Goal: Task Accomplishment & Management: Use online tool/utility

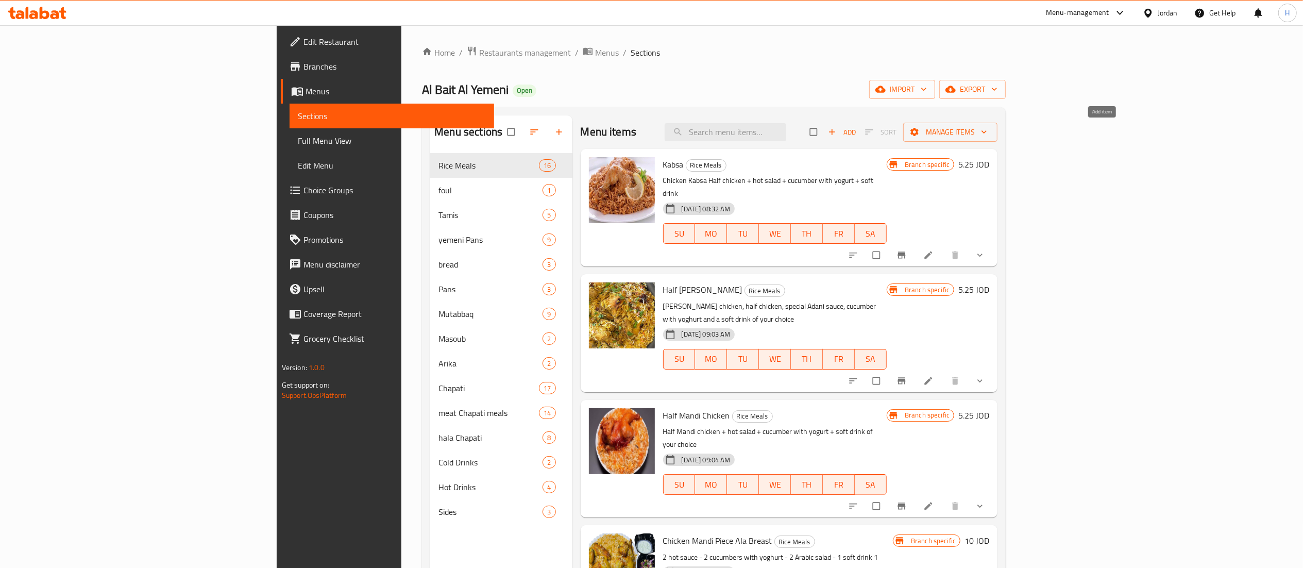
click at [856, 131] on span "Add" at bounding box center [842, 132] width 28 height 12
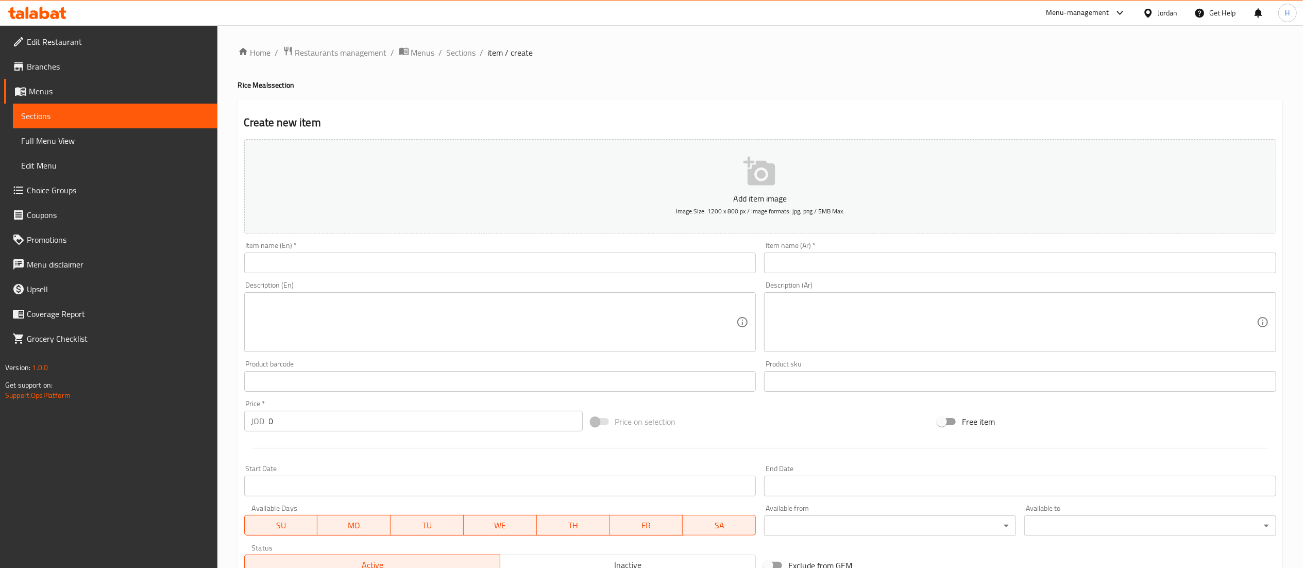
click at [861, 270] on input "text" at bounding box center [1020, 263] width 512 height 21
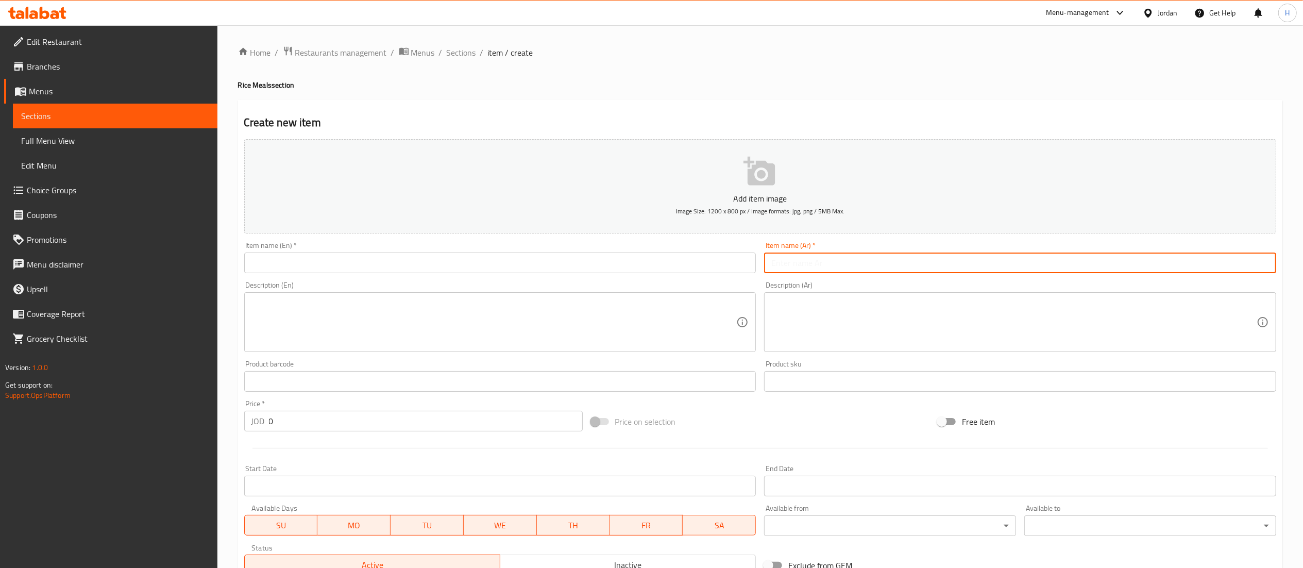
paste input "حبة جاج كبسه"
type input "حبة جاج كبسه 2"
click at [922, 336] on textarea at bounding box center [1013, 322] width 485 height 49
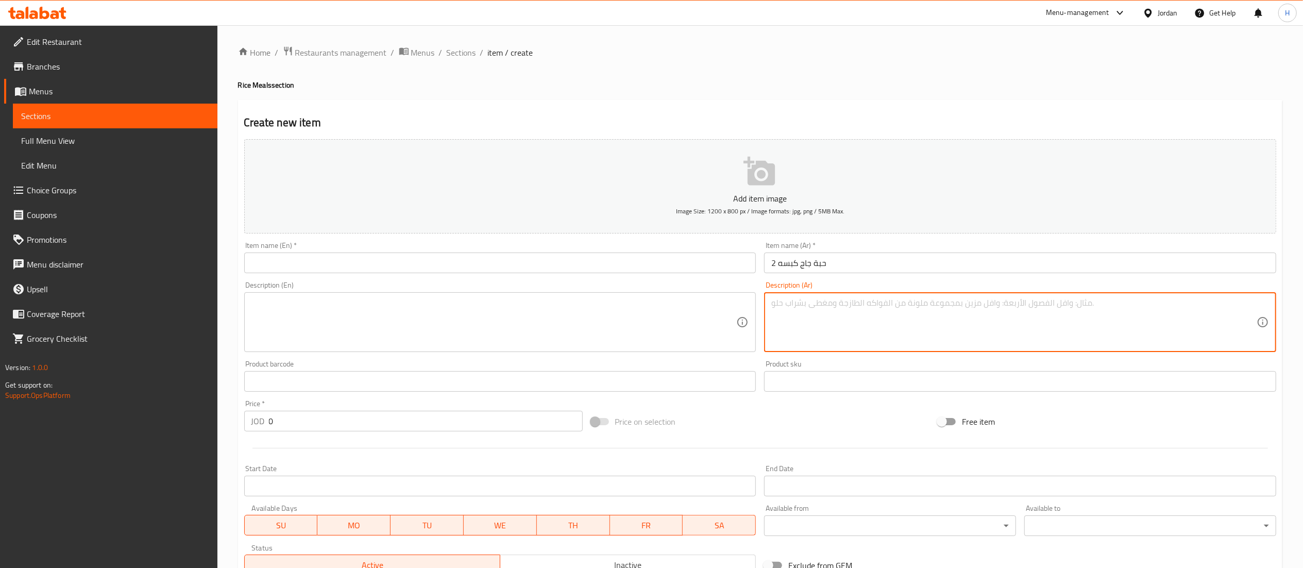
paste textarea "صوص - ٢خيار بلبن - ٢سلطه عربي 1ماتركس"
type textarea "صوص - ٢خيار بلبن - ٢سلطه عربي 1ماتركس"
drag, startPoint x: 316, startPoint y: 422, endPoint x: 206, endPoint y: 420, distance: 110.3
click at [206, 420] on div "Edit Restaurant Branches Menus Sections Full Menu View Edit Menu Choice Groups …" at bounding box center [651, 376] width 1303 height 703
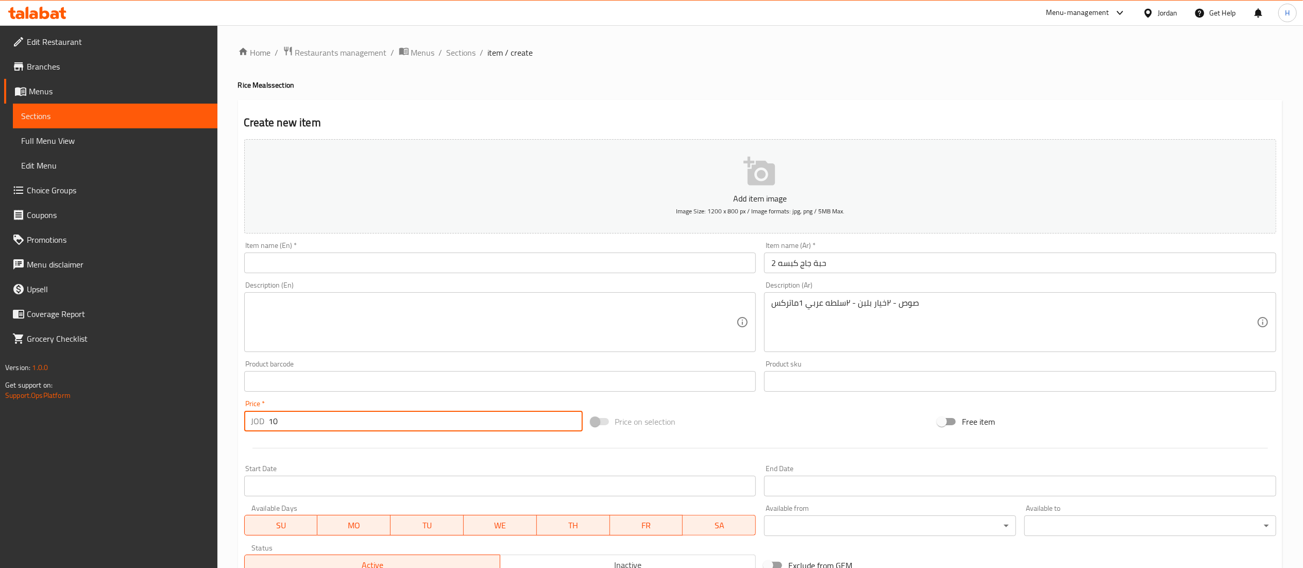
type input "10"
click at [480, 267] on input "text" at bounding box center [500, 263] width 512 height 21
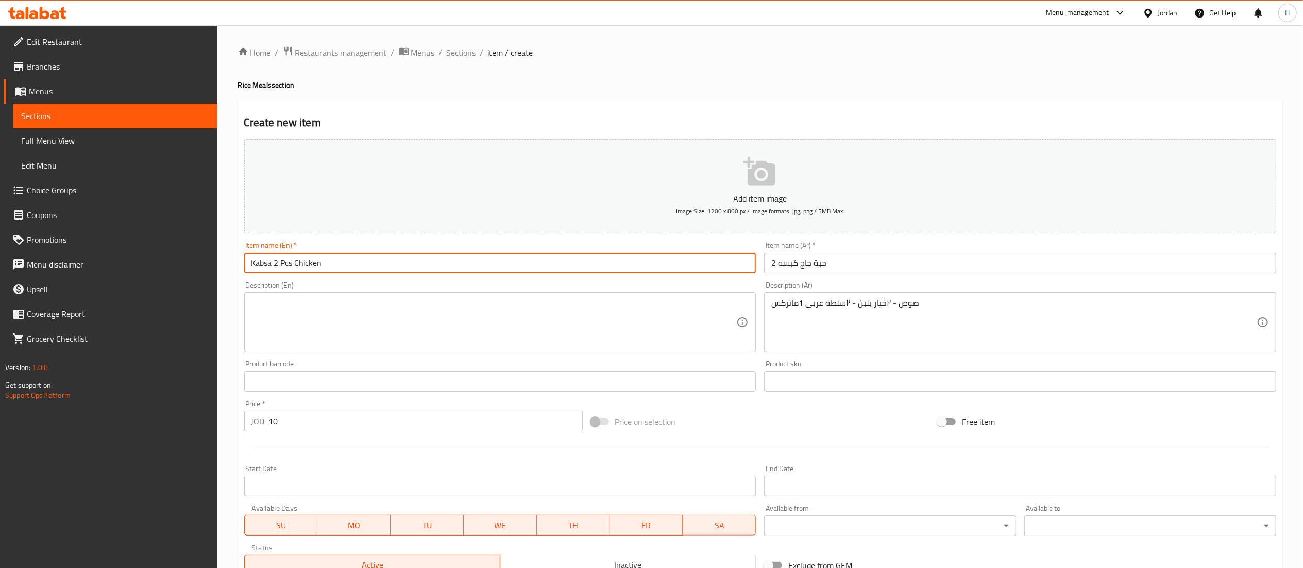
type input "Kabsa 2 Pcs Chicken"
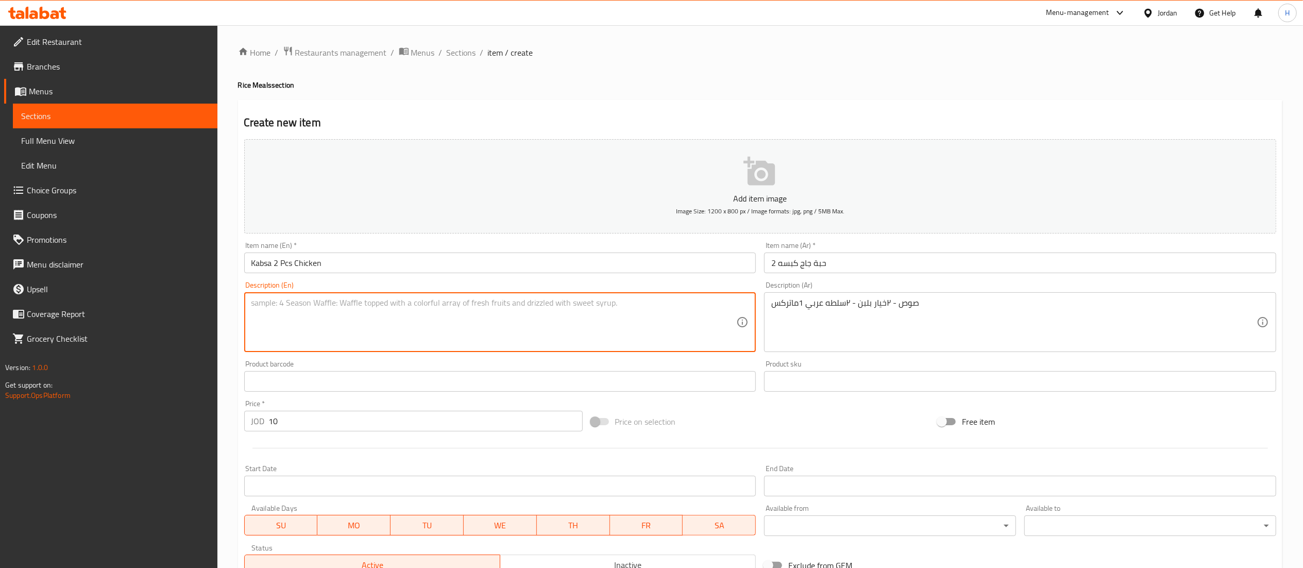
click at [330, 331] on textarea at bounding box center [493, 322] width 485 height 49
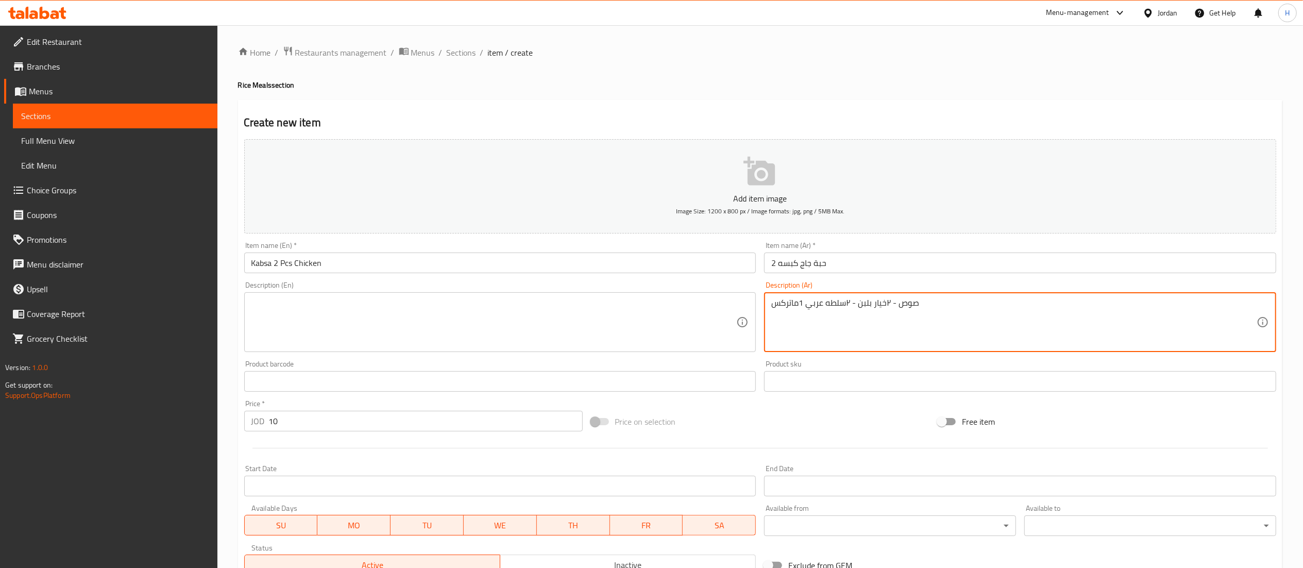
click at [813, 305] on textarea "صوص - ٢خيار بلبن - ٢سلطه عربي 1ماتركس" at bounding box center [1013, 322] width 485 height 49
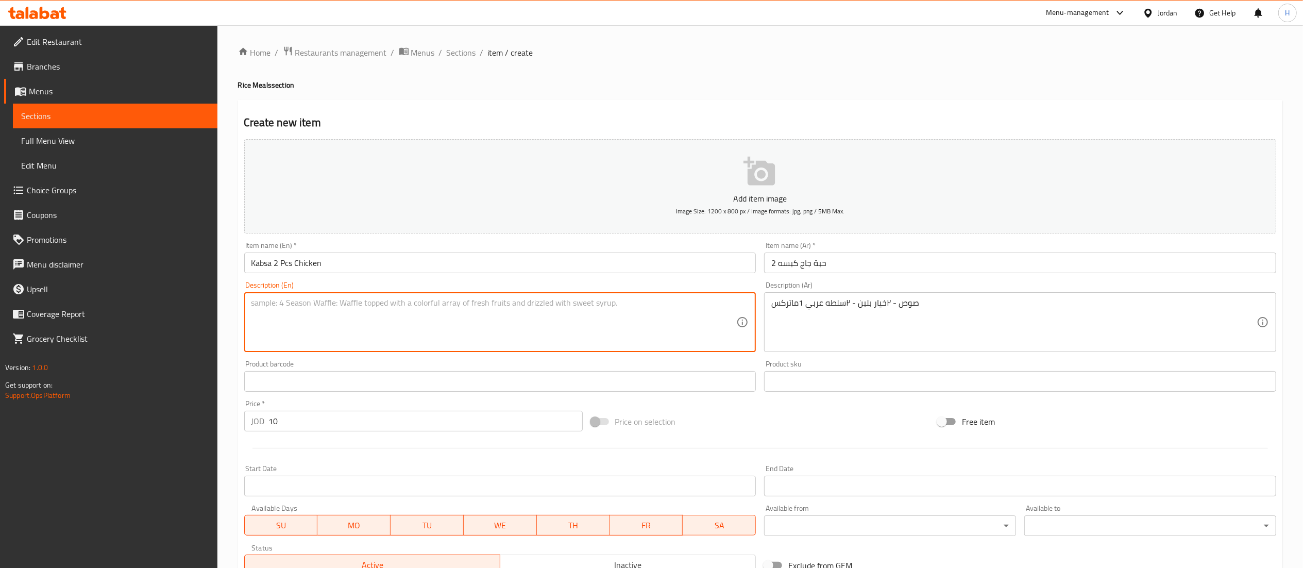
click at [448, 319] on textarea at bounding box center [493, 322] width 485 height 49
paste textarea "Sauce - 2 cucumbers with yogurt - 2 Arabic salads - 1 matrix"
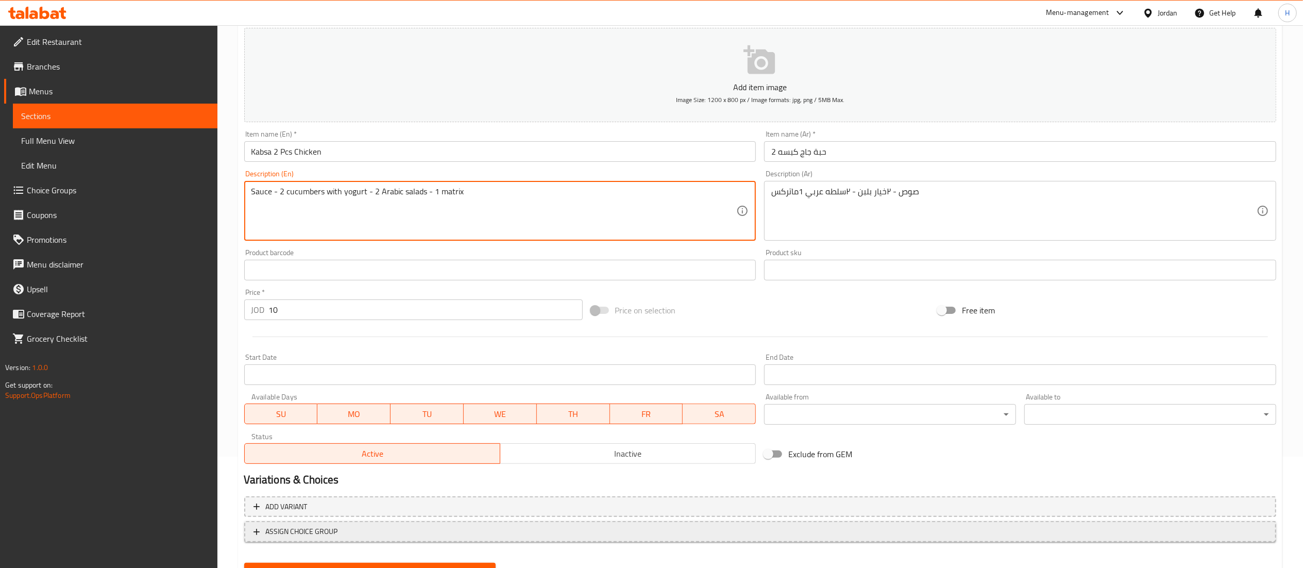
scroll to position [159, 0]
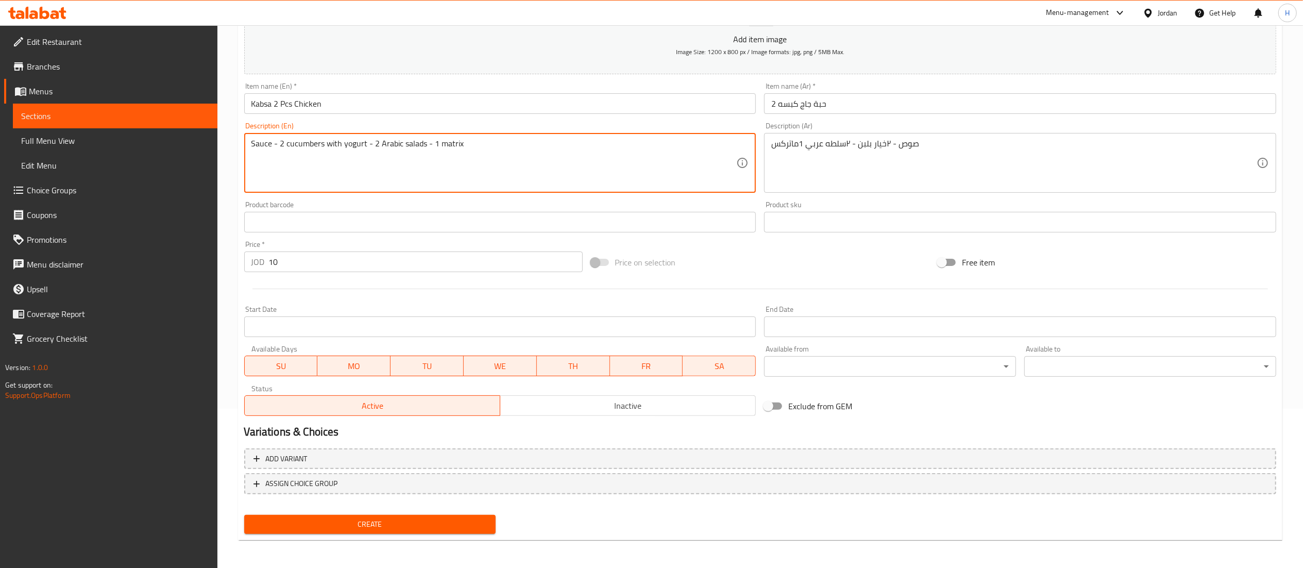
type textarea "Sauce - 2 cucumbers with yogurt - 2 Arabic salads - 1 matrix"
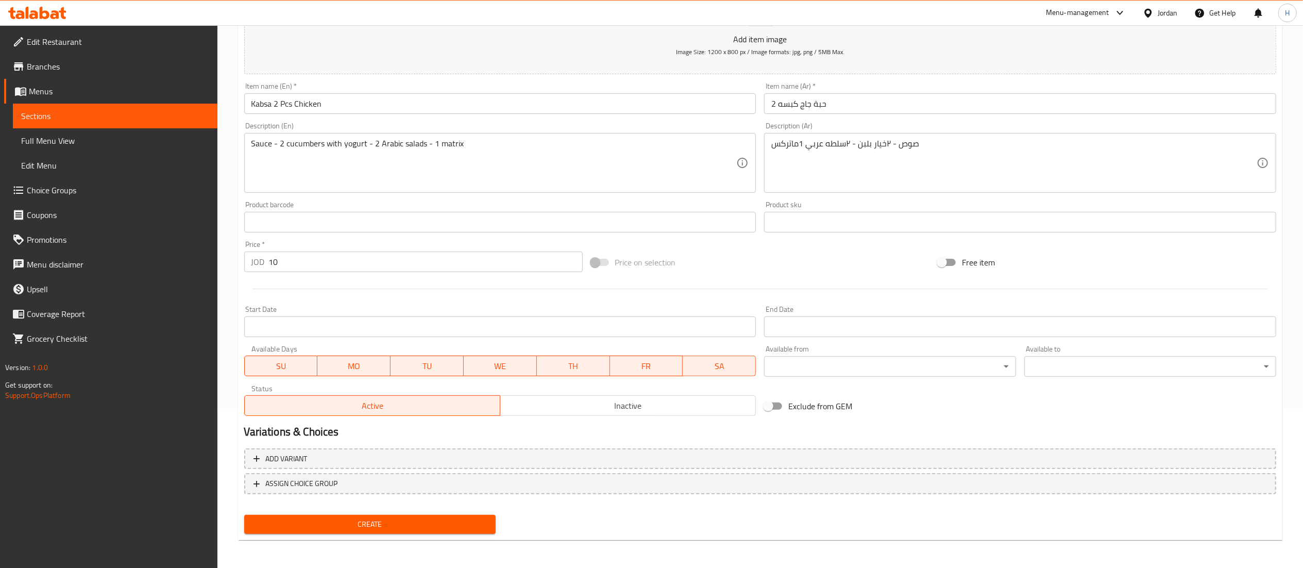
click at [324, 511] on div "Create" at bounding box center [370, 524] width 260 height 27
click at [327, 521] on span "Create" at bounding box center [371, 524] width 236 height 13
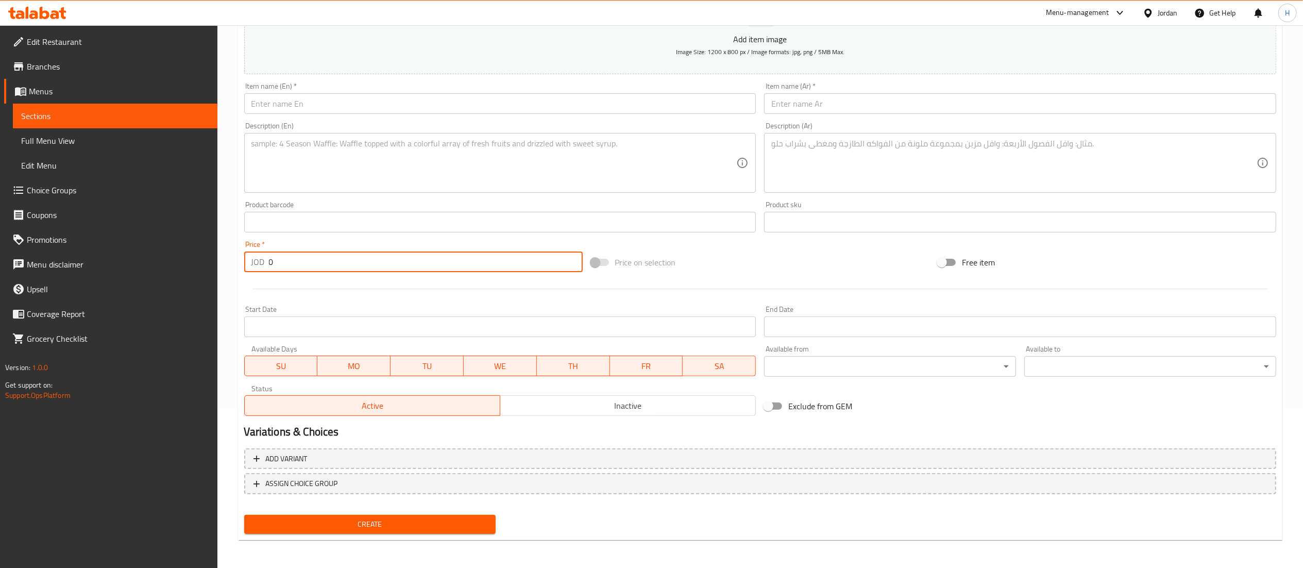
drag, startPoint x: 282, startPoint y: 261, endPoint x: 194, endPoint y: 255, distance: 88.4
click at [194, 255] on div "Edit Restaurant Branches Menus Sections Full Menu View Edit Menu Choice Groups …" at bounding box center [651, 217] width 1303 height 703
type input "3.75"
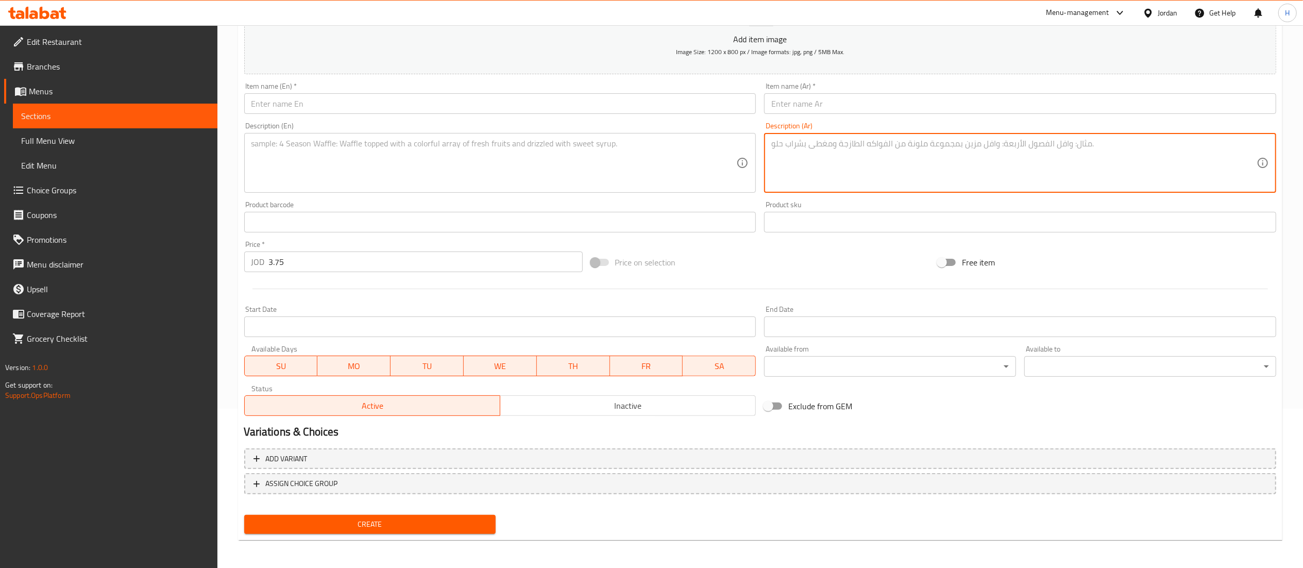
click at [905, 175] on textarea at bounding box center [1013, 163] width 485 height 49
paste textarea "ربع كبسه- علبه صوص - خيار بلبن - سلطه عربيه"
type textarea "ربع كبسه- علبه صوص - خيار بلبن - سلطه عربيه"
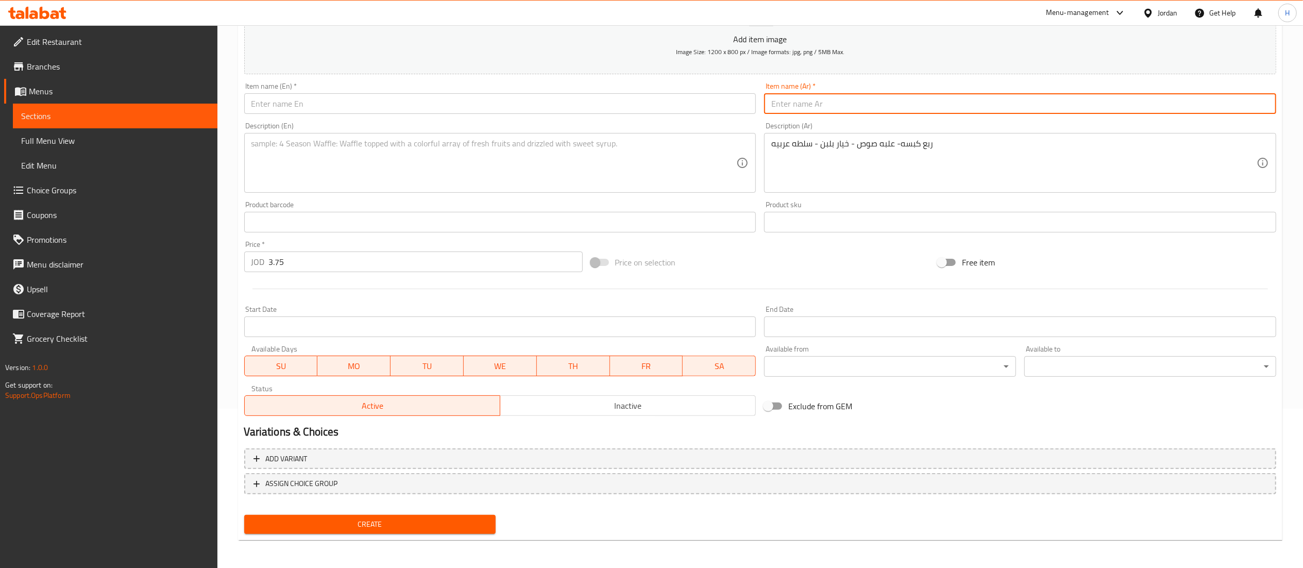
click at [831, 107] on input "text" at bounding box center [1020, 103] width 512 height 21
paste input "ربع كبسه"
type input "ربع كبسه"
click at [656, 97] on input "text" at bounding box center [500, 103] width 512 height 21
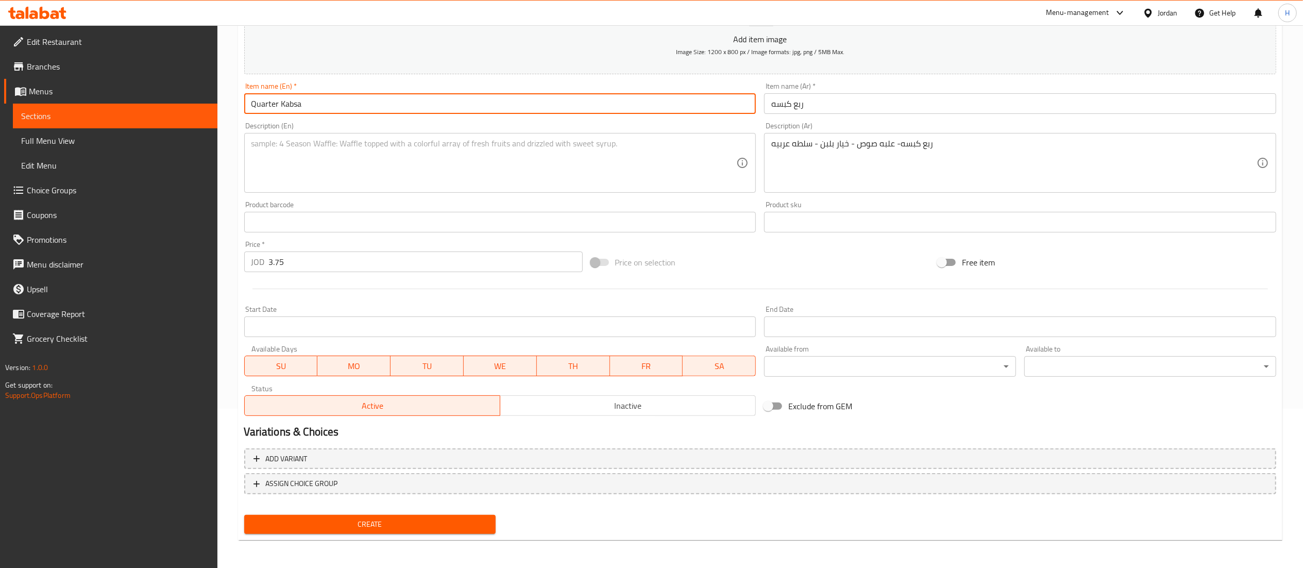
type input "Quarter Kabsa"
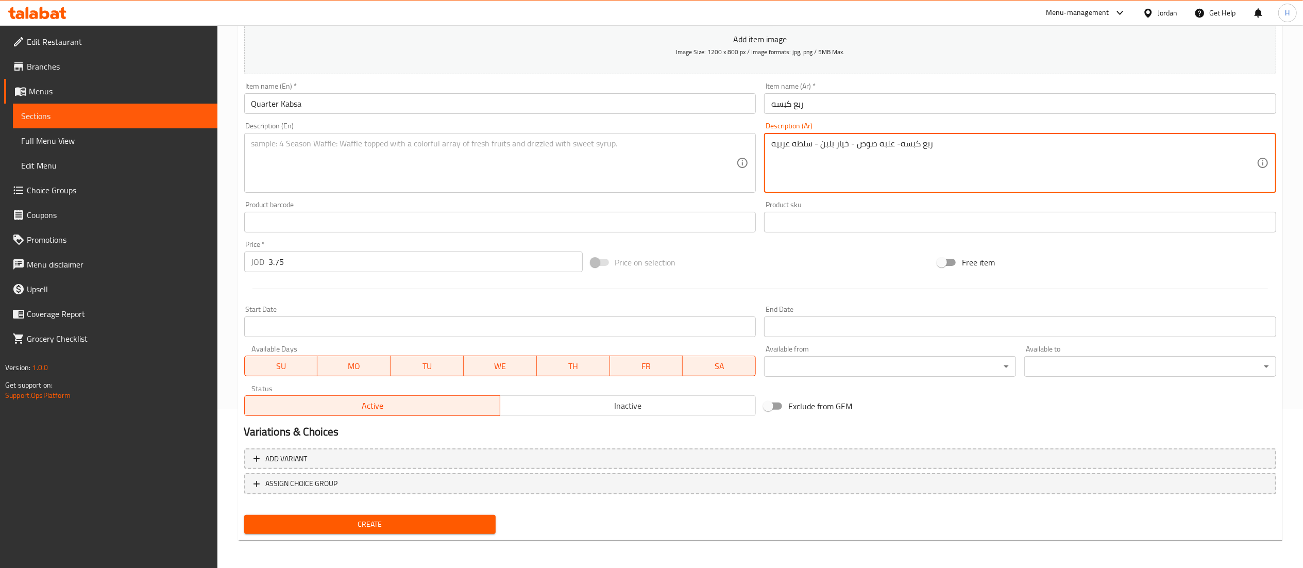
click at [784, 152] on textarea "ربع كبسه- علبه صوص - خيار بلبن - سلطه عربيه" at bounding box center [1013, 163] width 485 height 49
click at [783, 152] on textarea "ربع كبسه- علبه صوص - خيار بلبن - سلطه عربيه" at bounding box center [1013, 163] width 485 height 49
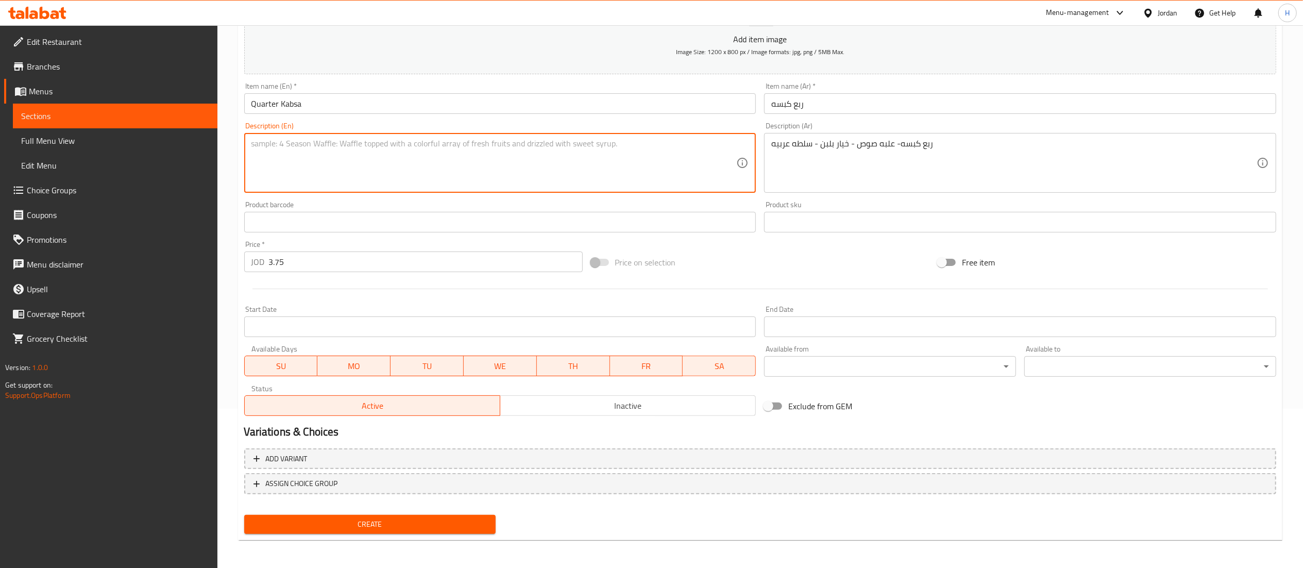
click at [504, 159] on textarea at bounding box center [493, 163] width 485 height 49
paste textarea "A quarter of Kabsa - a box of sauce - cucumber with yogurt - Arabic salad"
type textarea "A quarter of Kabsa - a box of sauce - cucumber with yogurt - Arabic salad"
click at [367, 523] on span "Create" at bounding box center [371, 524] width 236 height 13
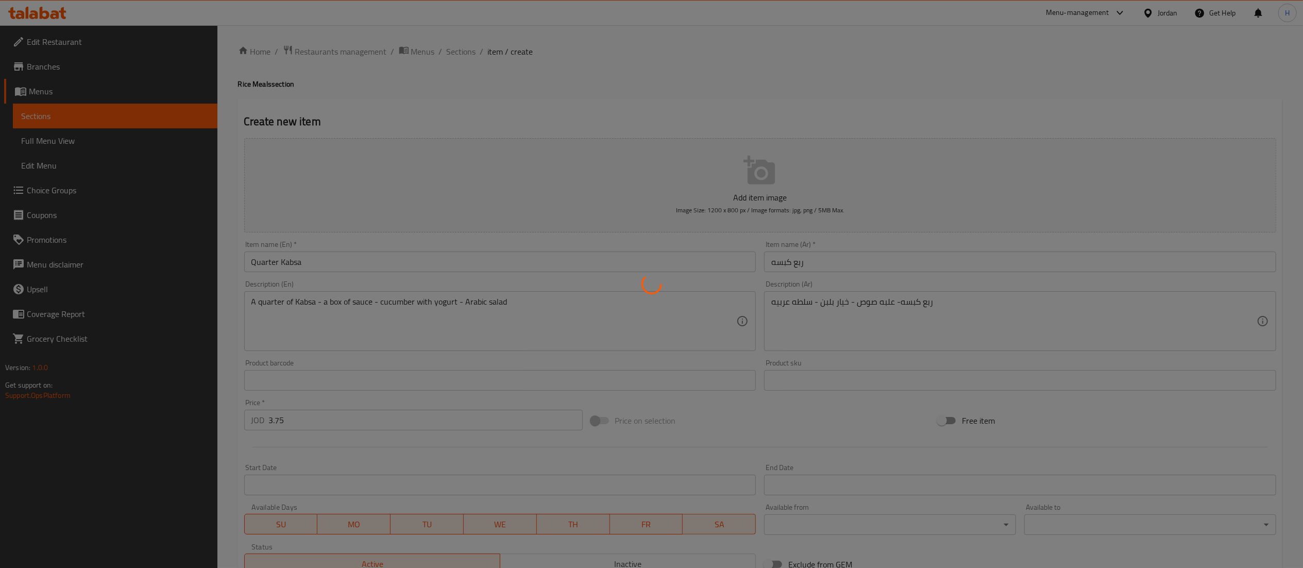
scroll to position [0, 0]
type input "0"
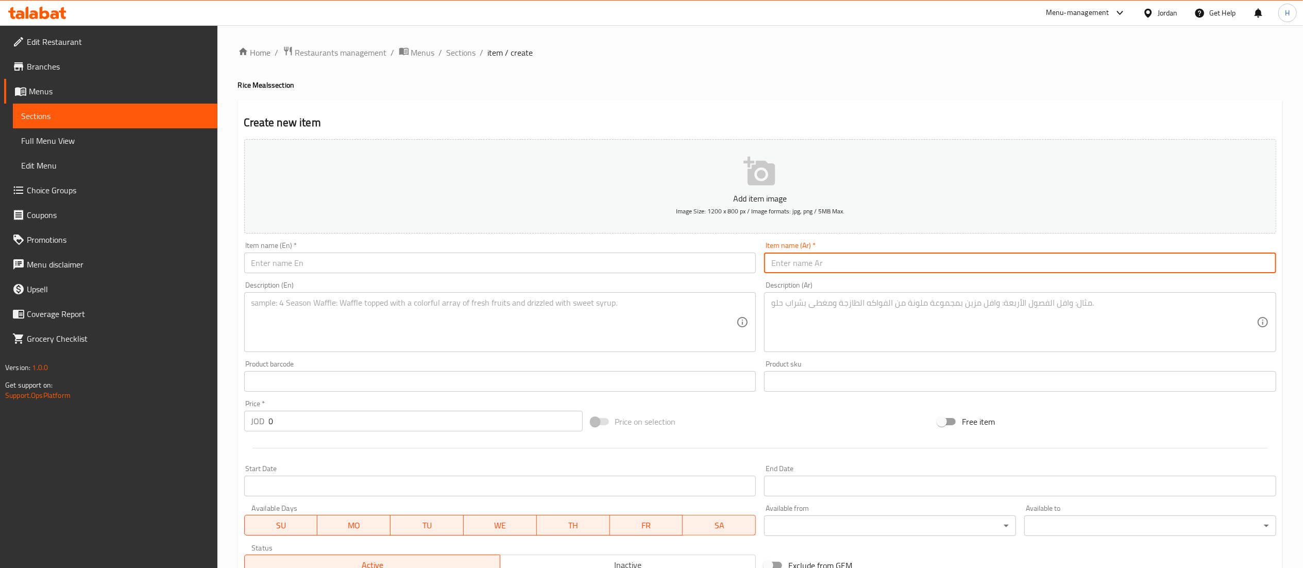
click at [828, 270] on input "text" at bounding box center [1020, 263] width 512 height 21
paste input "علبه يدام خضار مشكل1-"
click at [850, 270] on input "علبه يدام خضار مشكل1-" at bounding box center [1020, 263] width 512 height 21
drag, startPoint x: 778, startPoint y: 262, endPoint x: 759, endPoint y: 263, distance: 19.1
click at [759, 263] on div "Add item image Image Size: 1200 x 800 px / Image formats: jpg, png / 5MB Max. I…" at bounding box center [760, 357] width 1041 height 444
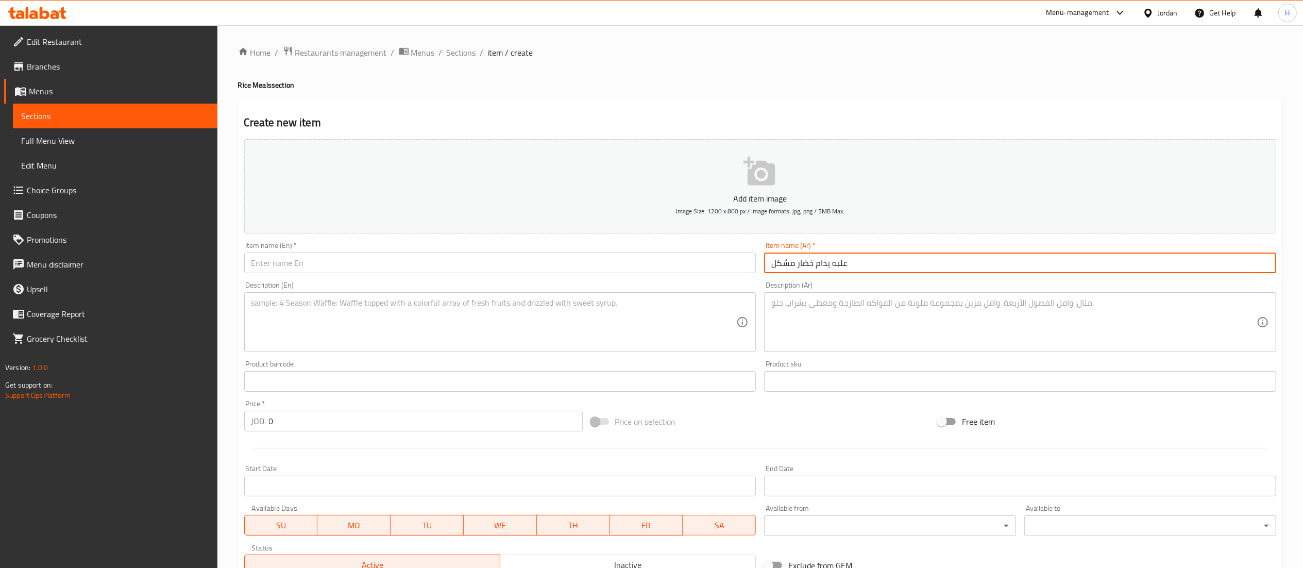
type input "علبه يدام خضار مشكل"
click at [539, 267] on input "text" at bounding box center [500, 263] width 512 height 21
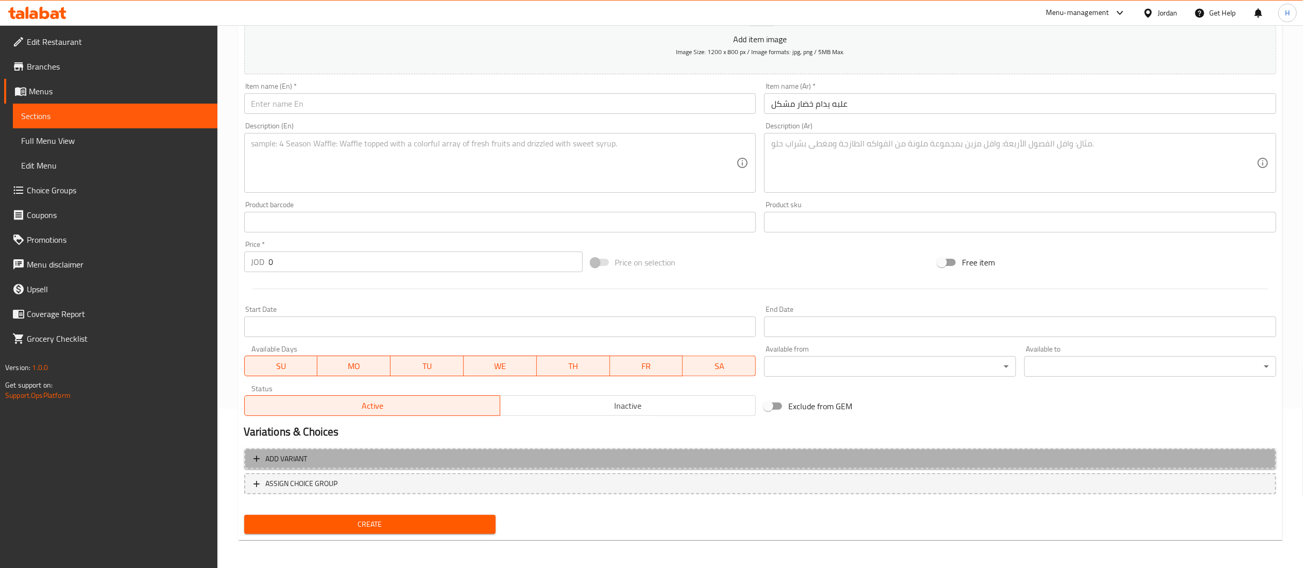
click at [468, 456] on span "Add variant" at bounding box center [761, 458] width 1014 height 13
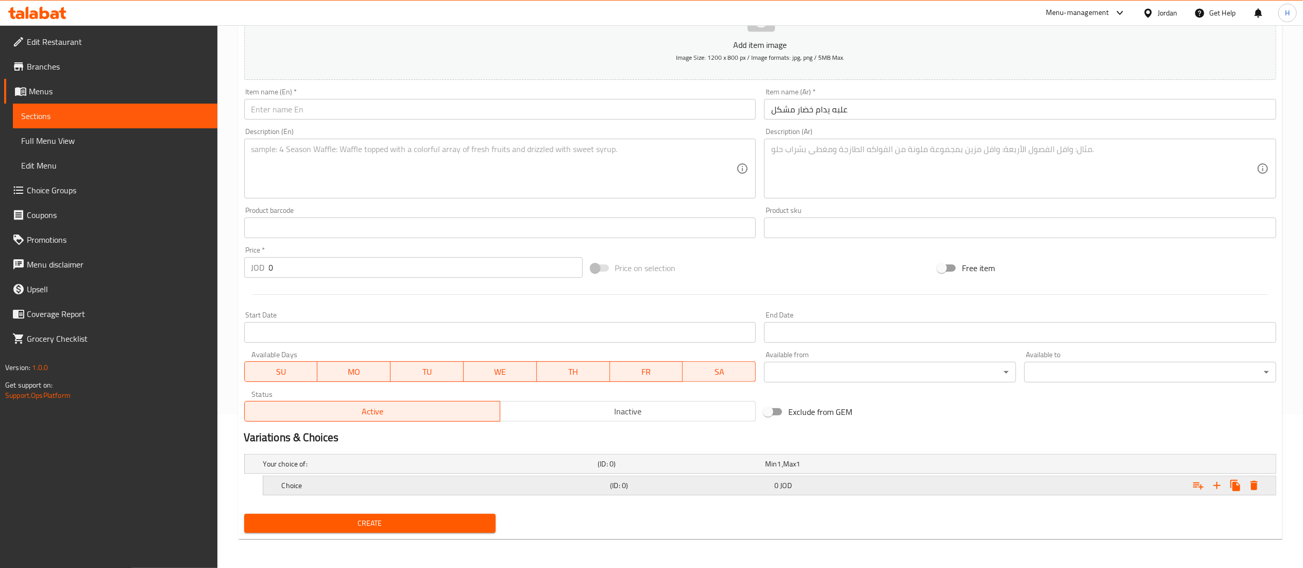
click at [506, 469] on h5 "Choice" at bounding box center [428, 464] width 331 height 10
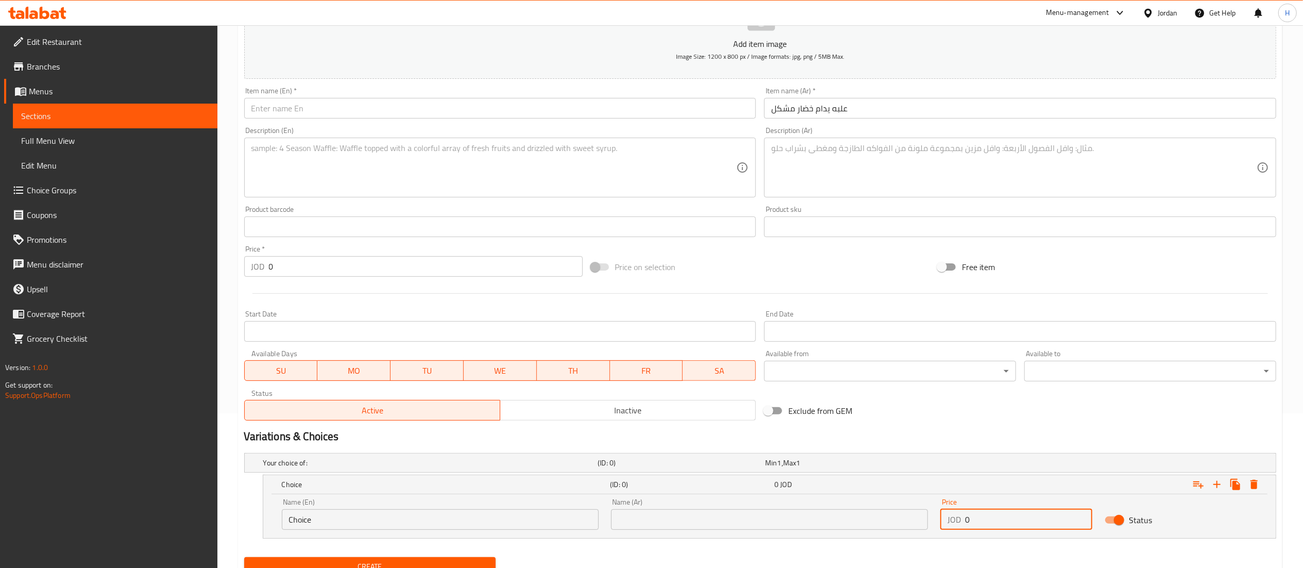
drag, startPoint x: 980, startPoint y: 517, endPoint x: 895, endPoint y: 513, distance: 84.6
click at [895, 513] on div "Name (En) Choice Name (En) Name (Ar) Name (Ar) Price JOD 0 Price Status" at bounding box center [770, 514] width 988 height 44
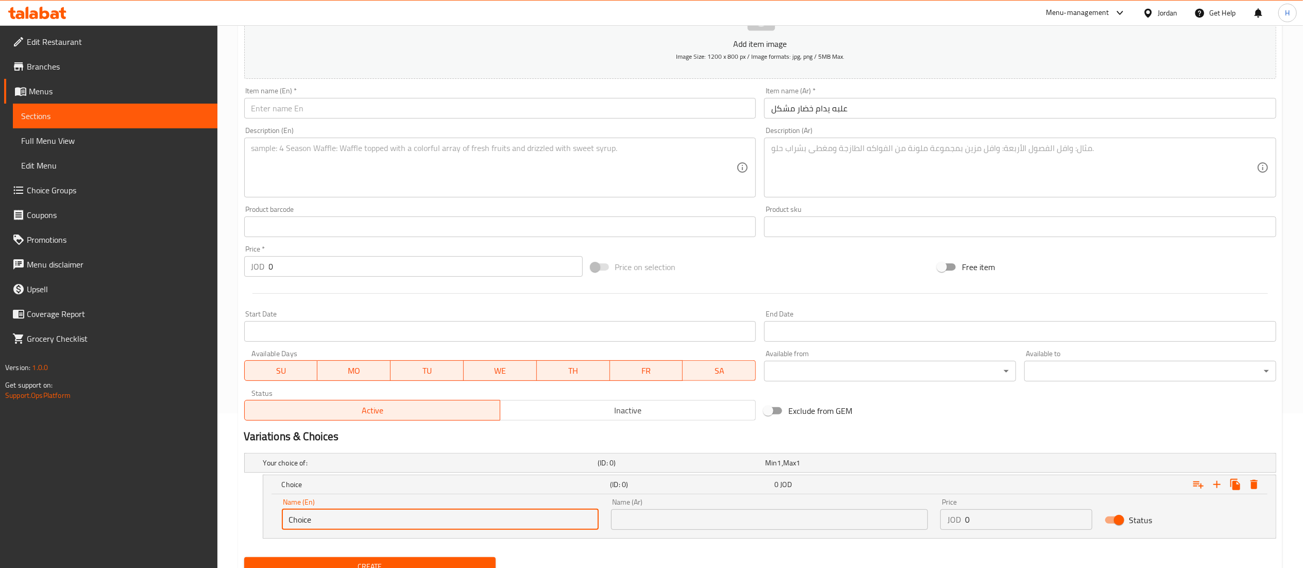
drag, startPoint x: 506, startPoint y: 534, endPoint x: 166, endPoint y: 529, distance: 339.7
click at [166, 529] on div "Edit Restaurant Branches Menus Sections Full Menu View Edit Menu Choice Groups …" at bounding box center [651, 241] width 1303 height 741
type input "200 Grams"
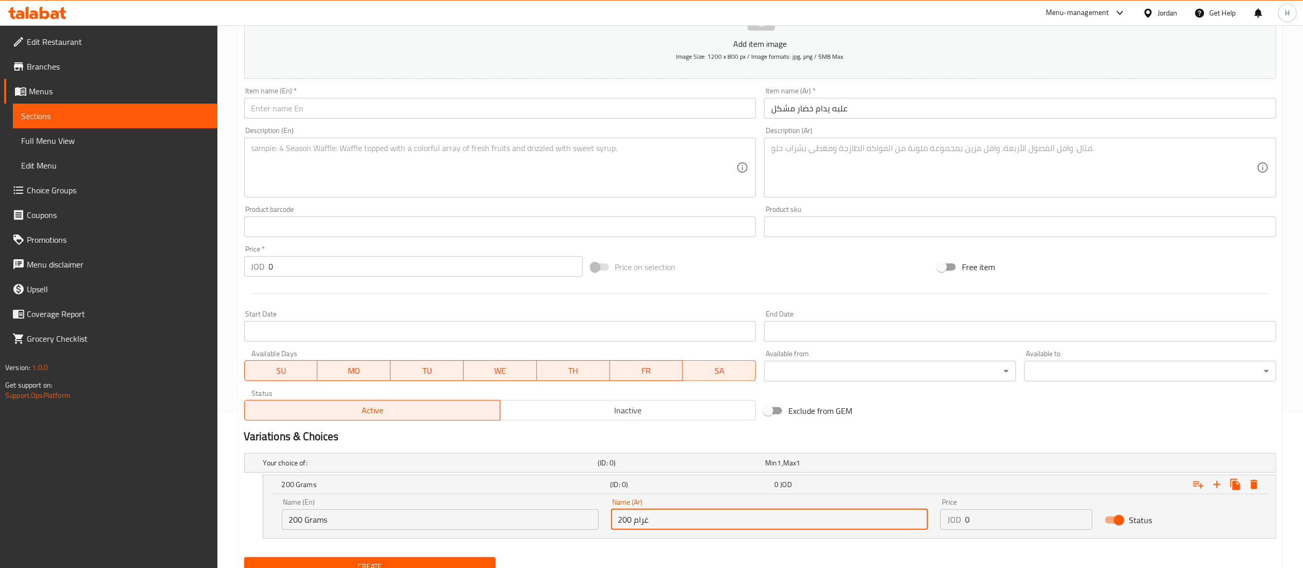
type input "200 غرام"
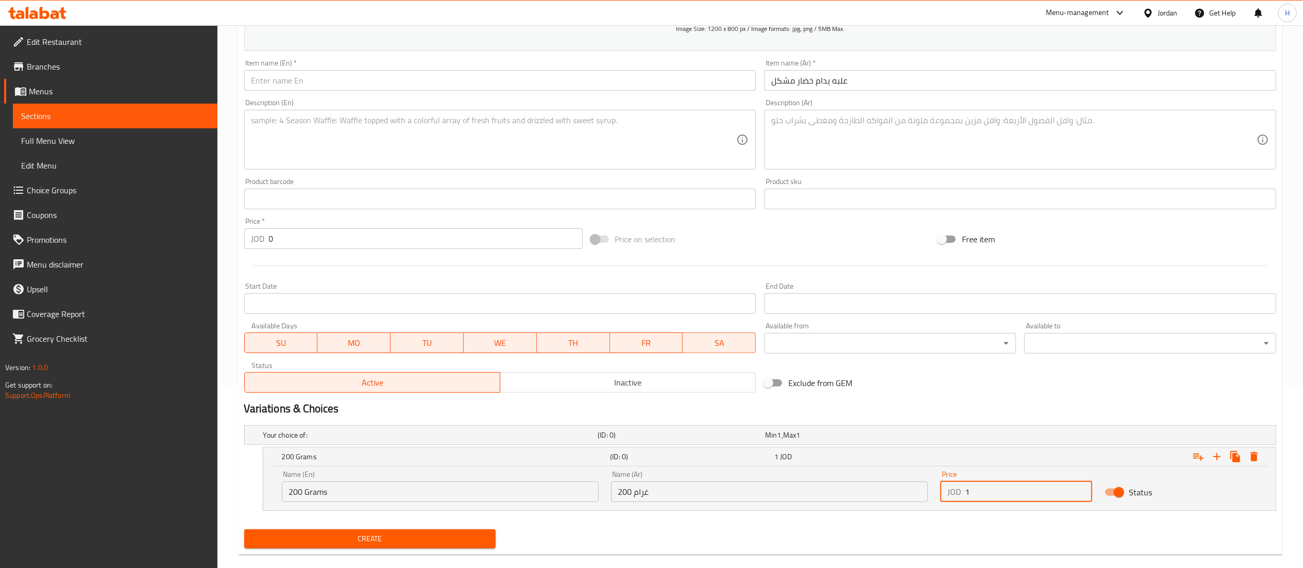
scroll to position [198, 0]
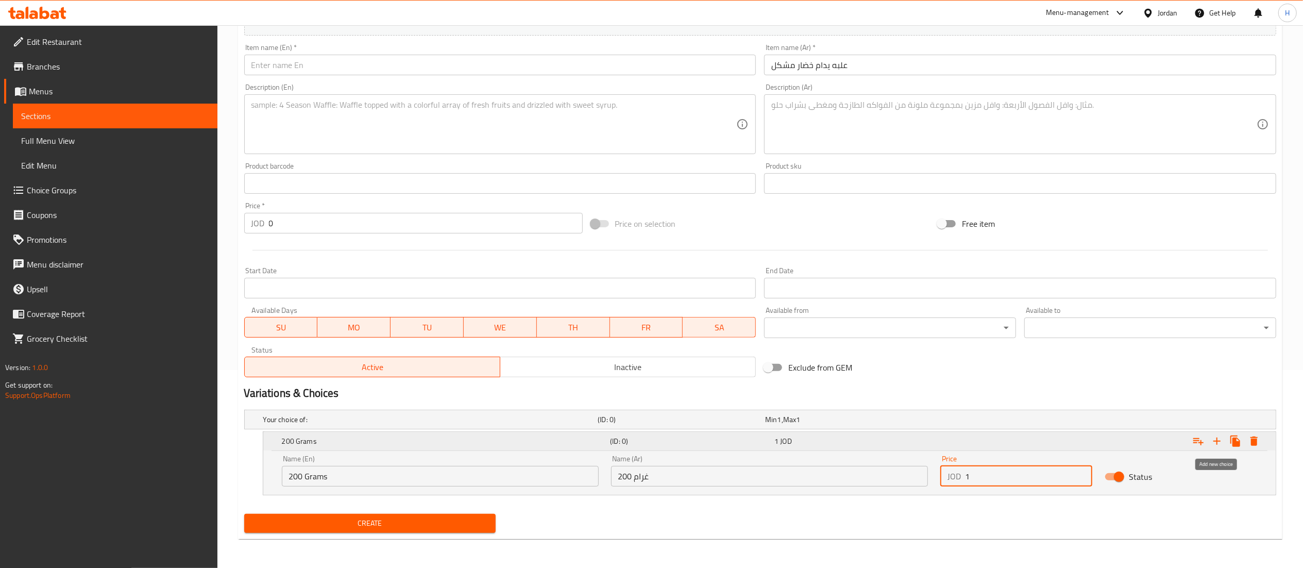
type input "1"
click at [1216, 439] on icon "Expand" at bounding box center [1217, 441] width 12 height 12
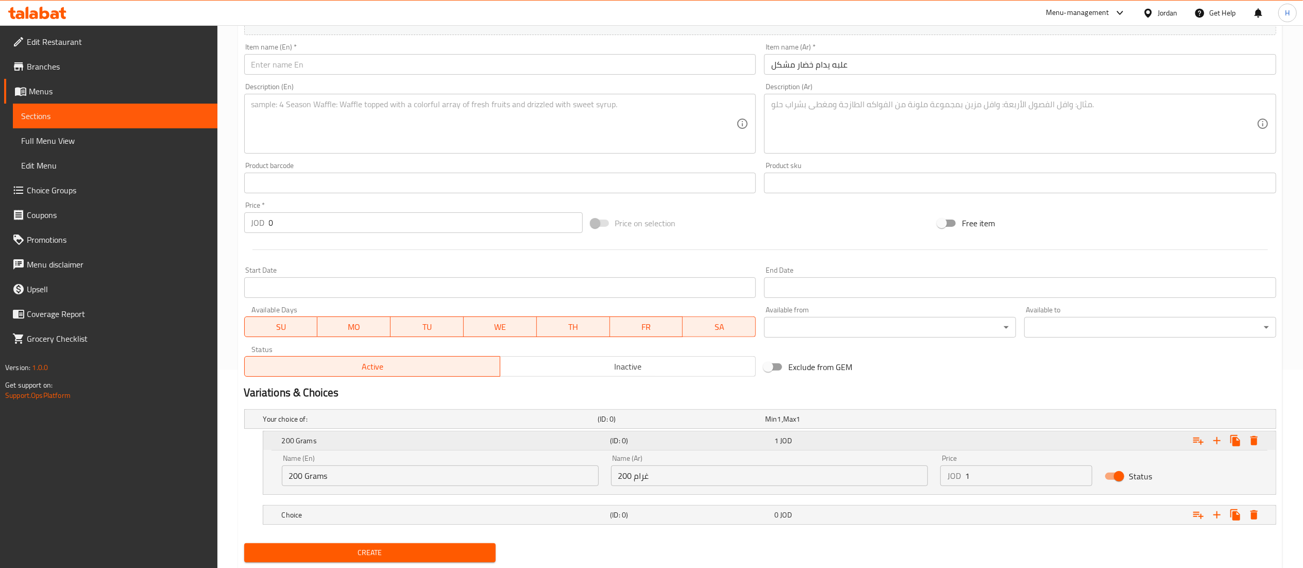
scroll to position [229, 0]
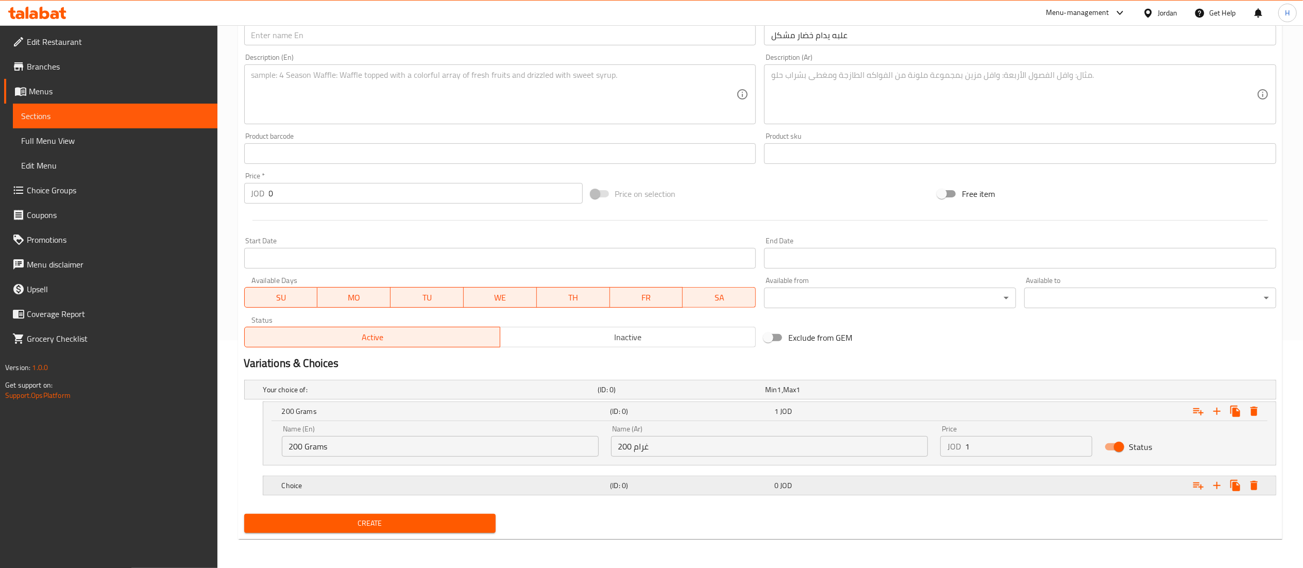
click at [378, 395] on h5 "Choice" at bounding box center [428, 389] width 331 height 10
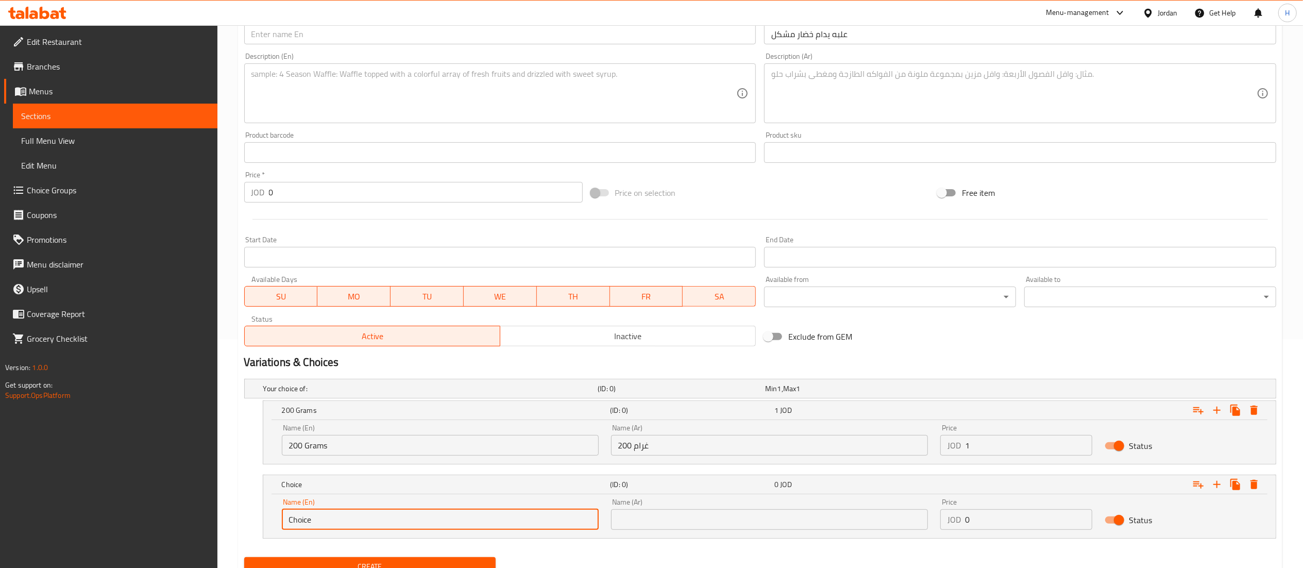
drag, startPoint x: 367, startPoint y: 517, endPoint x: 182, endPoint y: 514, distance: 185.5
click at [182, 514] on div "Edit Restaurant Branches Menus Sections Full Menu View Edit Menu Choice Groups …" at bounding box center [651, 203] width 1303 height 815
type input "500 Grams"
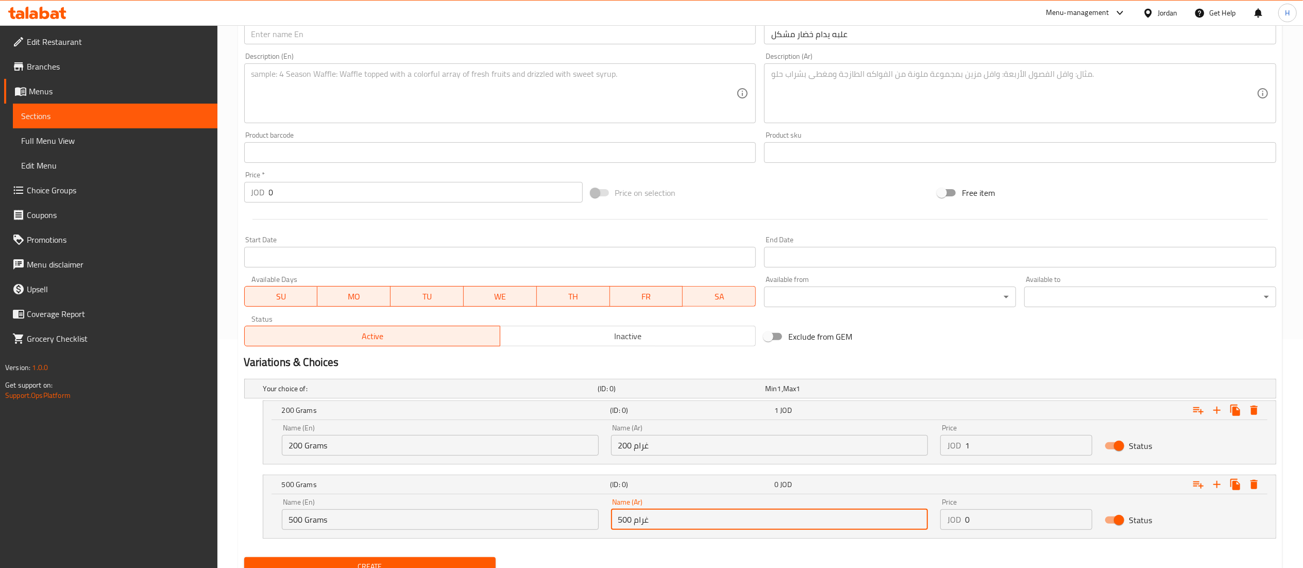
type input "500 غرام"
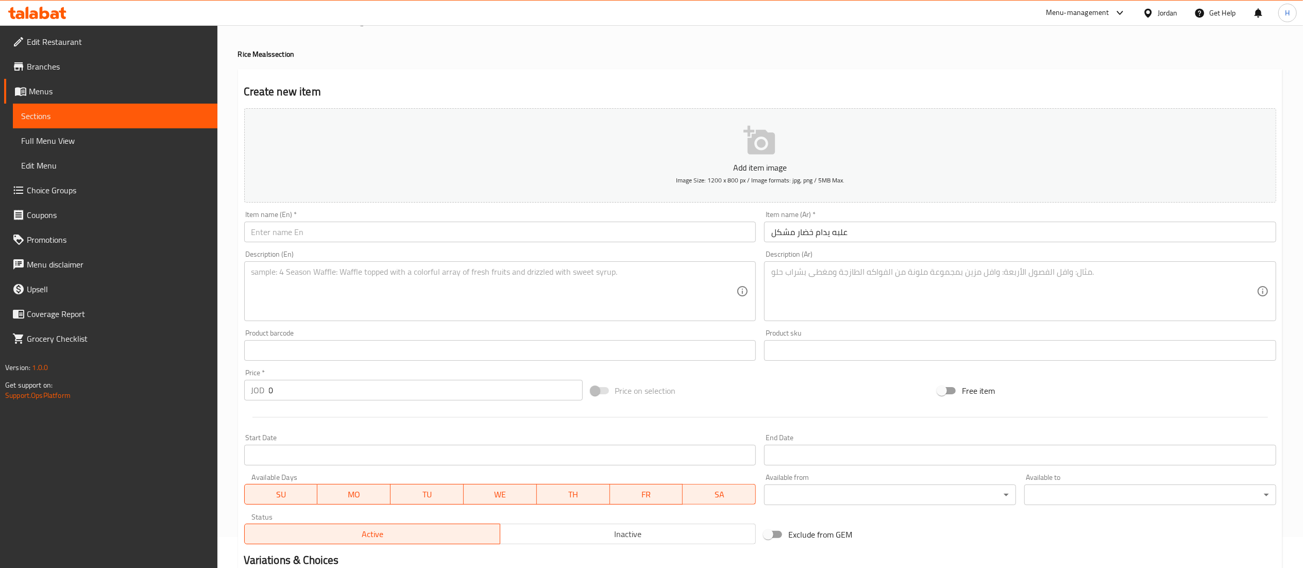
scroll to position [23, 0]
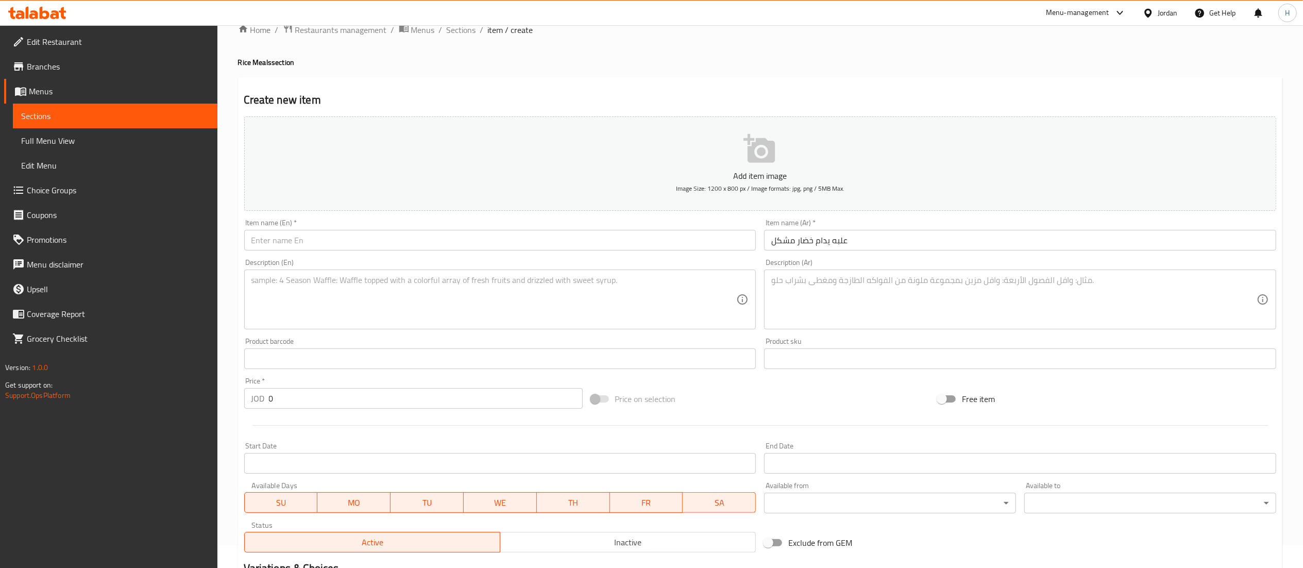
type input "1.25"
click at [803, 243] on input "علبه يدام خضار مشكل" at bounding box center [1020, 240] width 512 height 21
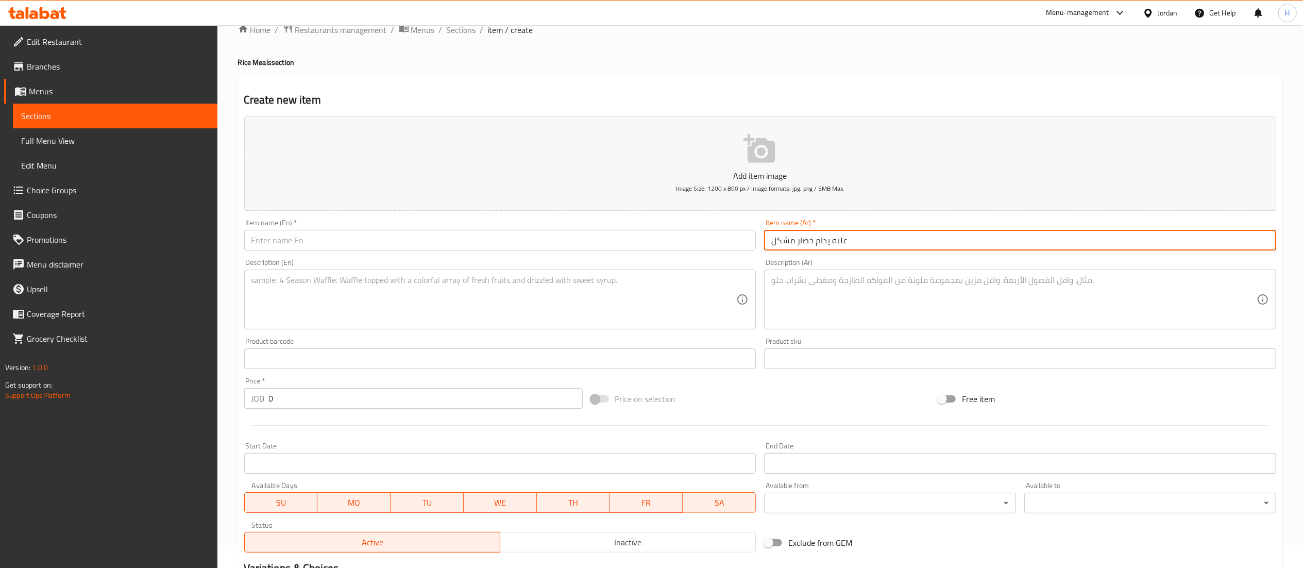
click at [803, 243] on input "علبه يدام خضار مشكل" at bounding box center [1020, 240] width 512 height 21
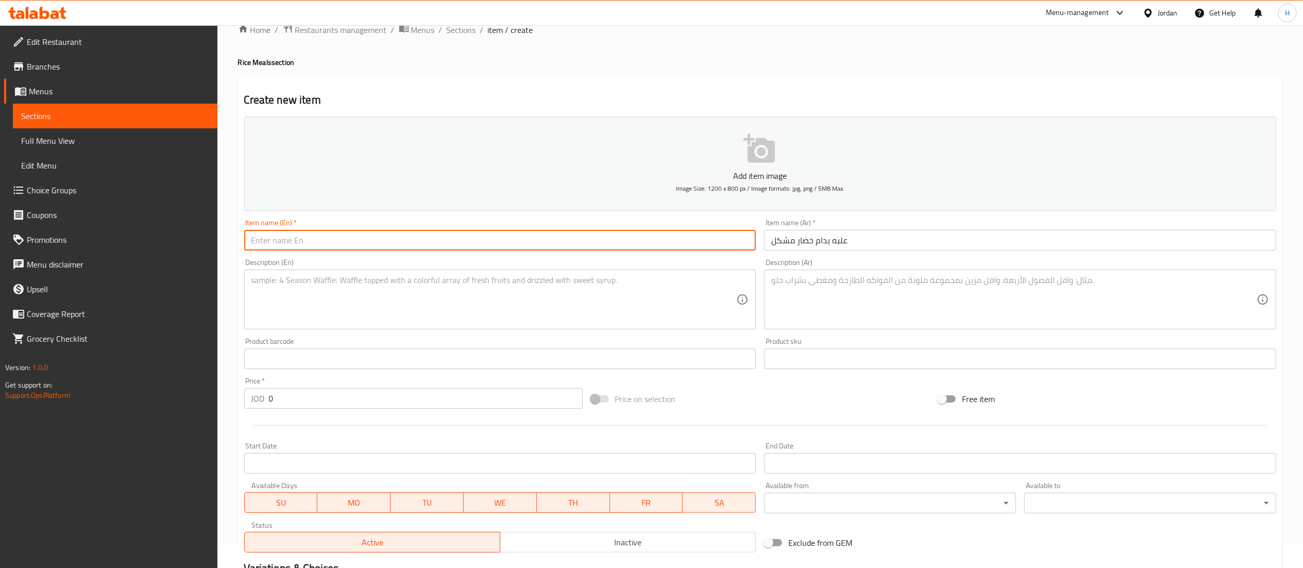
click at [529, 239] on input "text" at bounding box center [500, 240] width 512 height 21
paste input "A box of mixed vegetables"
type input "A box of mixed vegetables"
click at [551, 305] on textarea at bounding box center [493, 299] width 485 height 49
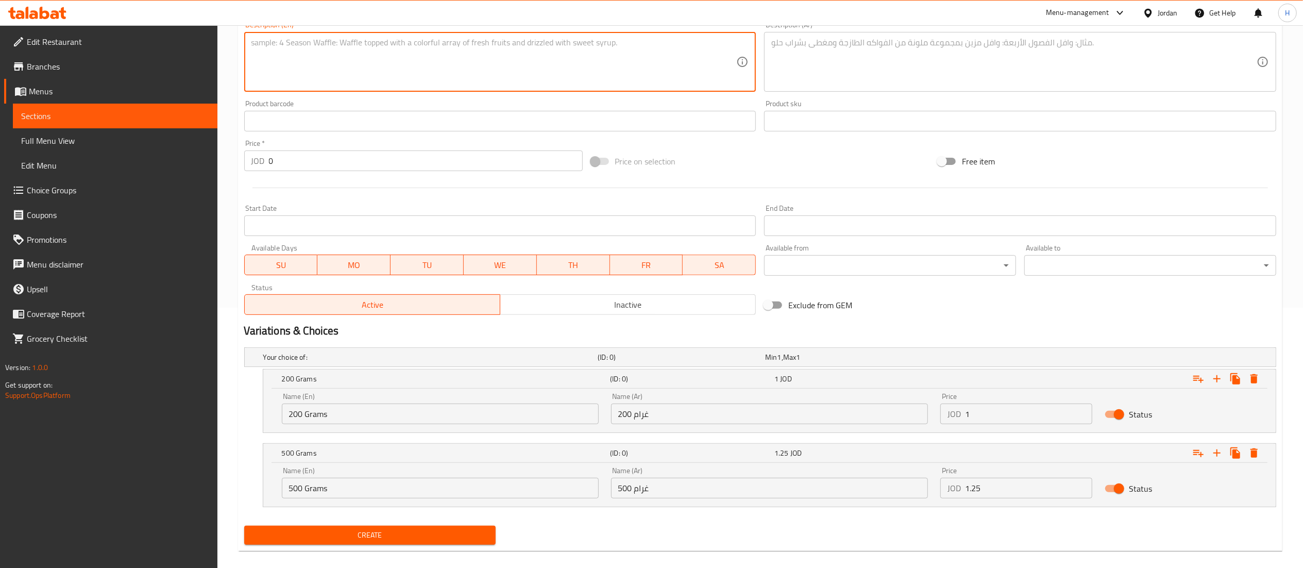
scroll to position [273, 0]
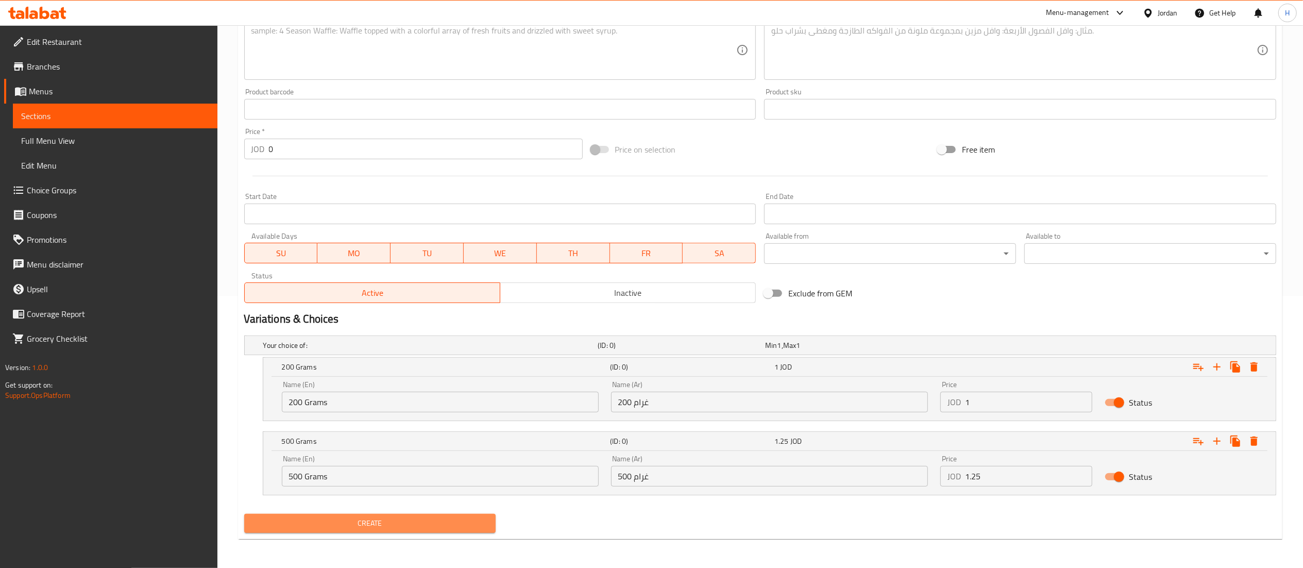
click at [368, 530] on span "Create" at bounding box center [371, 523] width 236 height 13
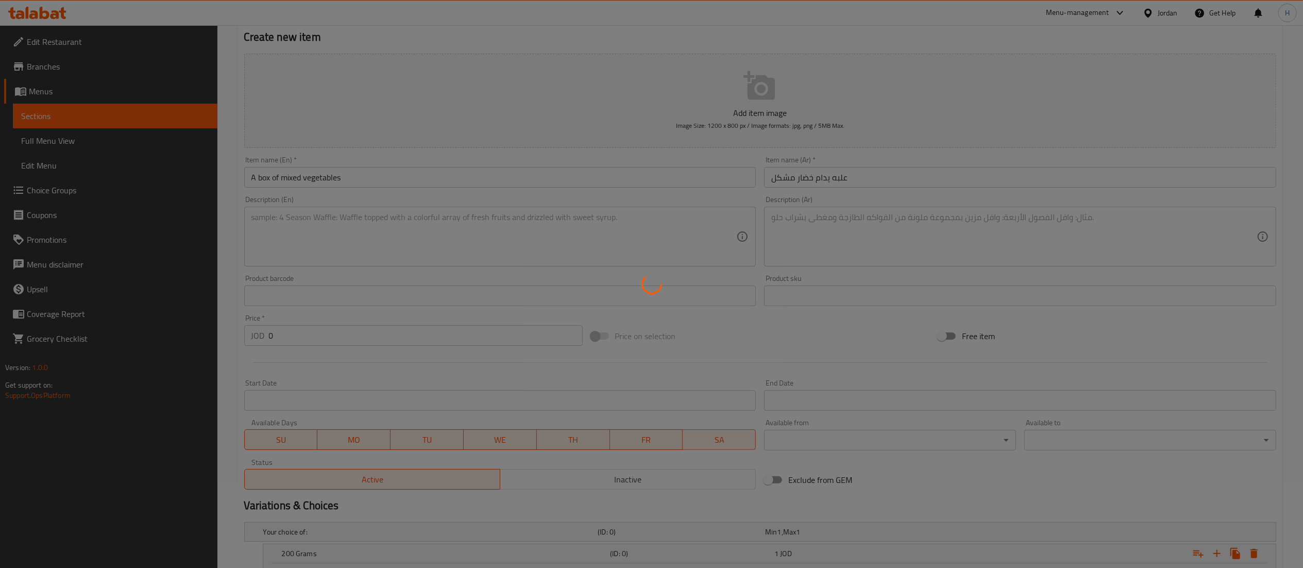
scroll to position [0, 0]
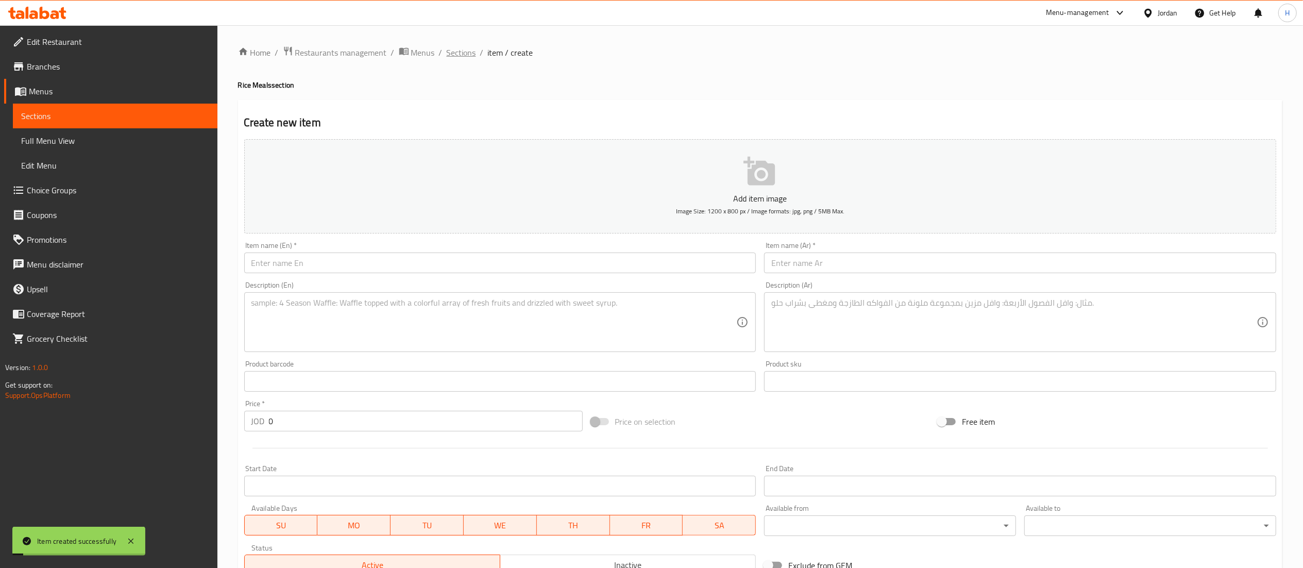
click at [452, 55] on span "Sections" at bounding box center [461, 52] width 29 height 12
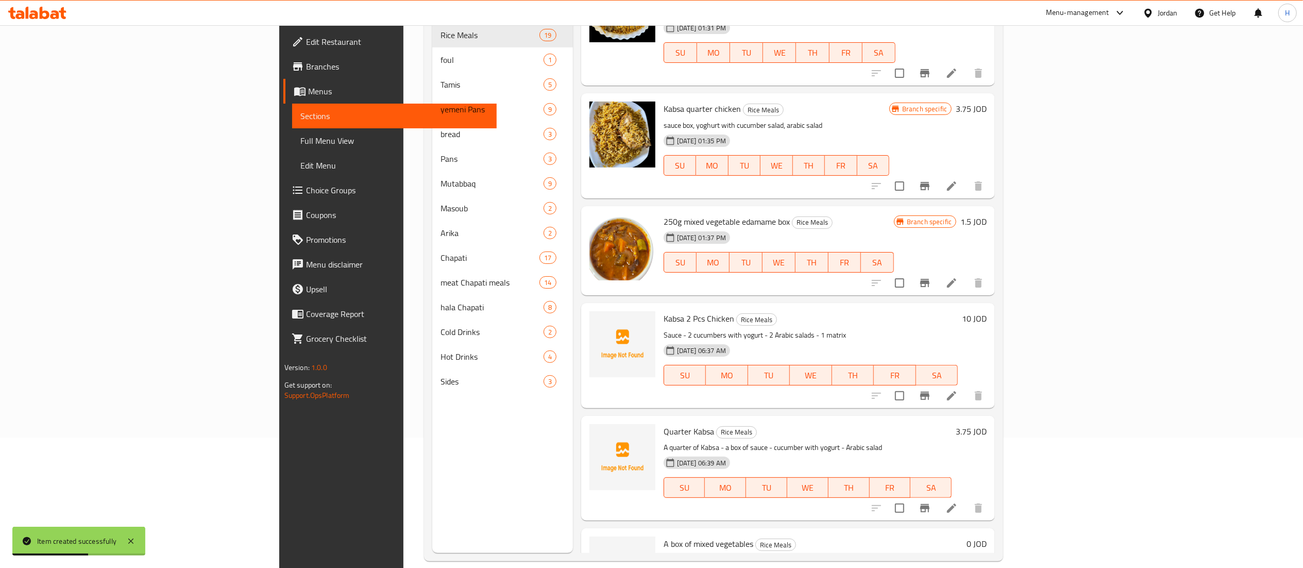
scroll to position [145, 0]
